Goal: Register for event/course

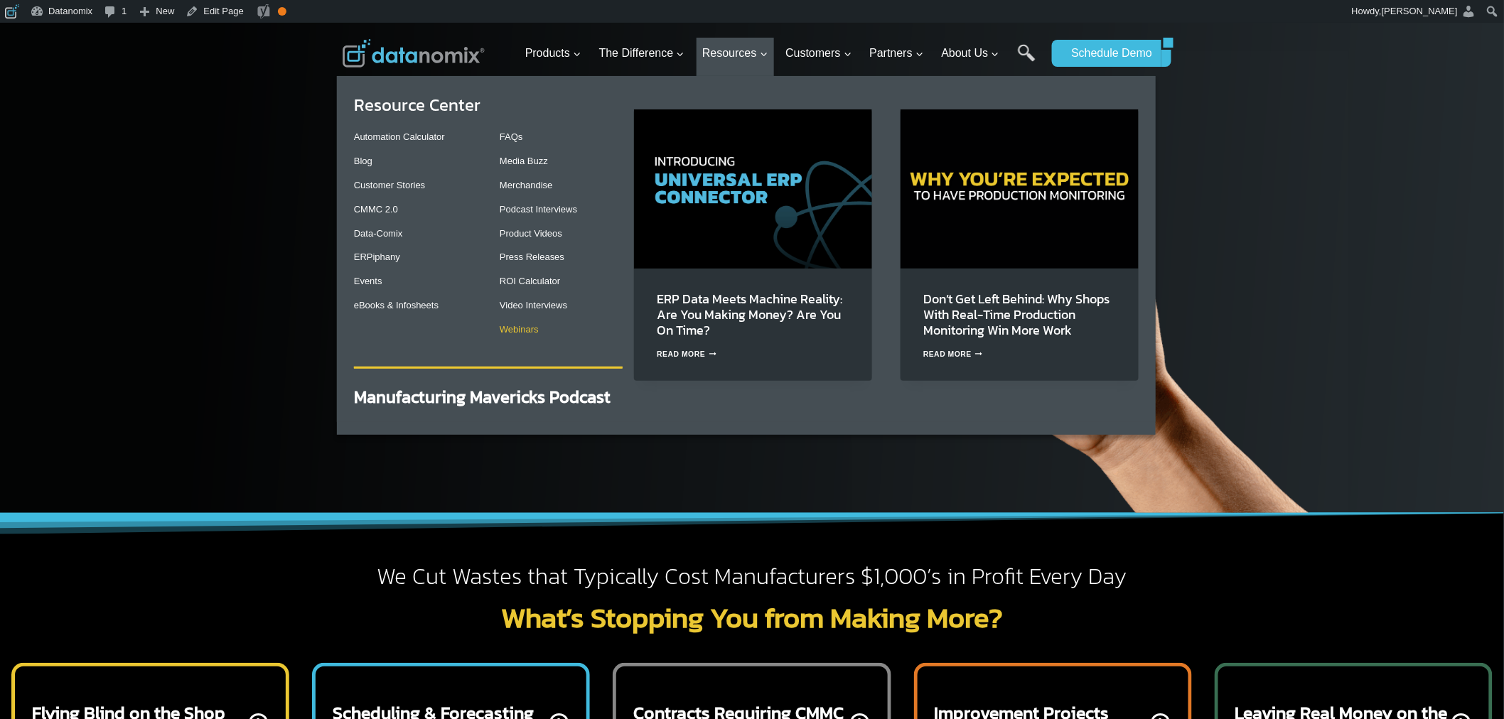
click at [536, 330] on link "Webinars" at bounding box center [519, 329] width 39 height 11
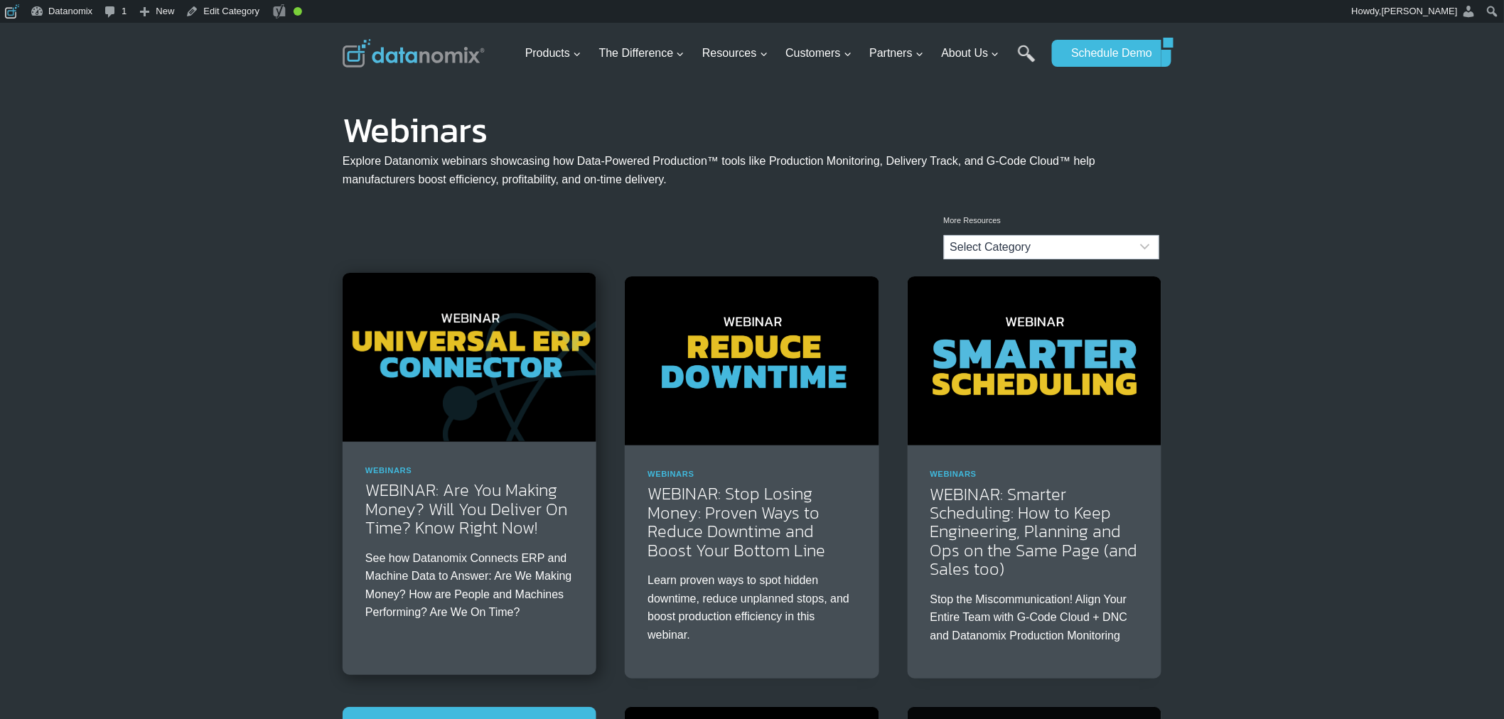
click at [500, 400] on img at bounding box center [470, 357] width 254 height 169
